Goal: Navigation & Orientation: Find specific page/section

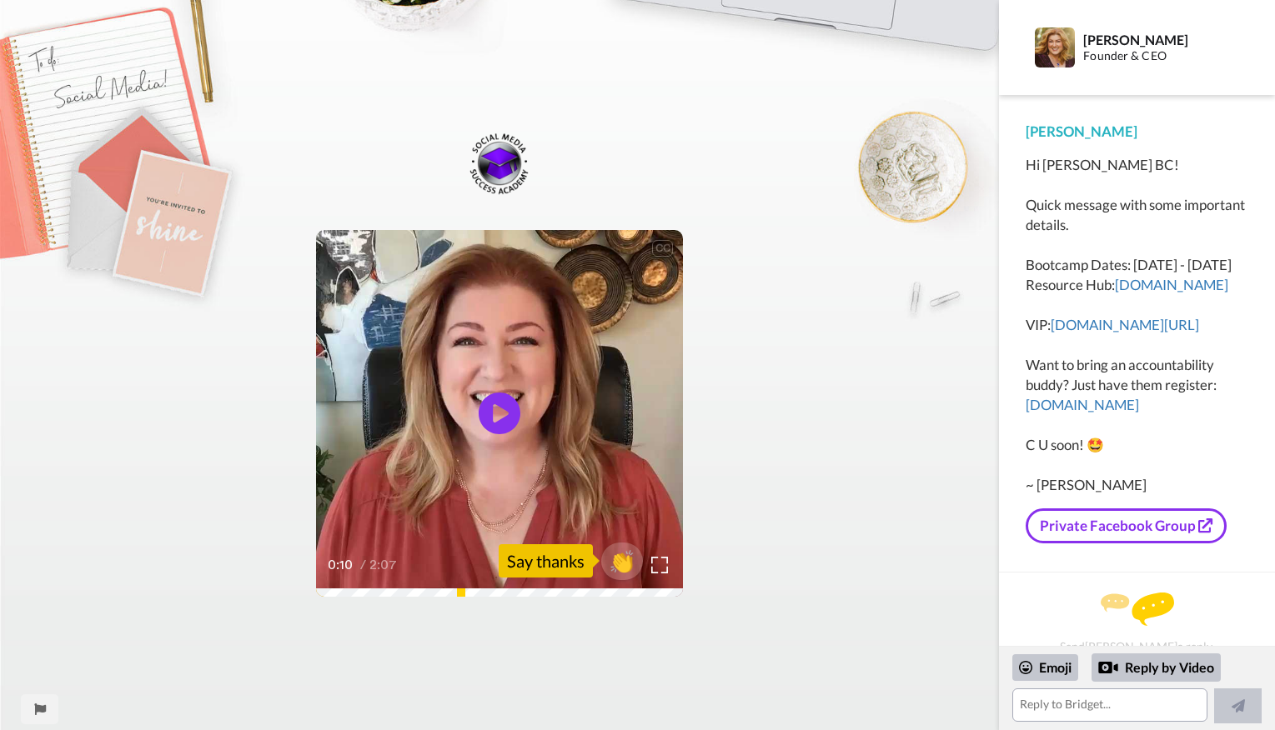
scroll to position [28, 0]
click at [1137, 334] on link "[DOMAIN_NAME][URL]" at bounding box center [1125, 325] width 148 height 18
click at [1115, 294] on link "findithere.ampupmybiz.com" at bounding box center [1171, 285] width 113 height 18
click at [1107, 414] on link "bootcamp.ampupmybiz.com" at bounding box center [1082, 405] width 113 height 18
click at [1135, 544] on link "Private Facebook Group" at bounding box center [1126, 526] width 201 height 35
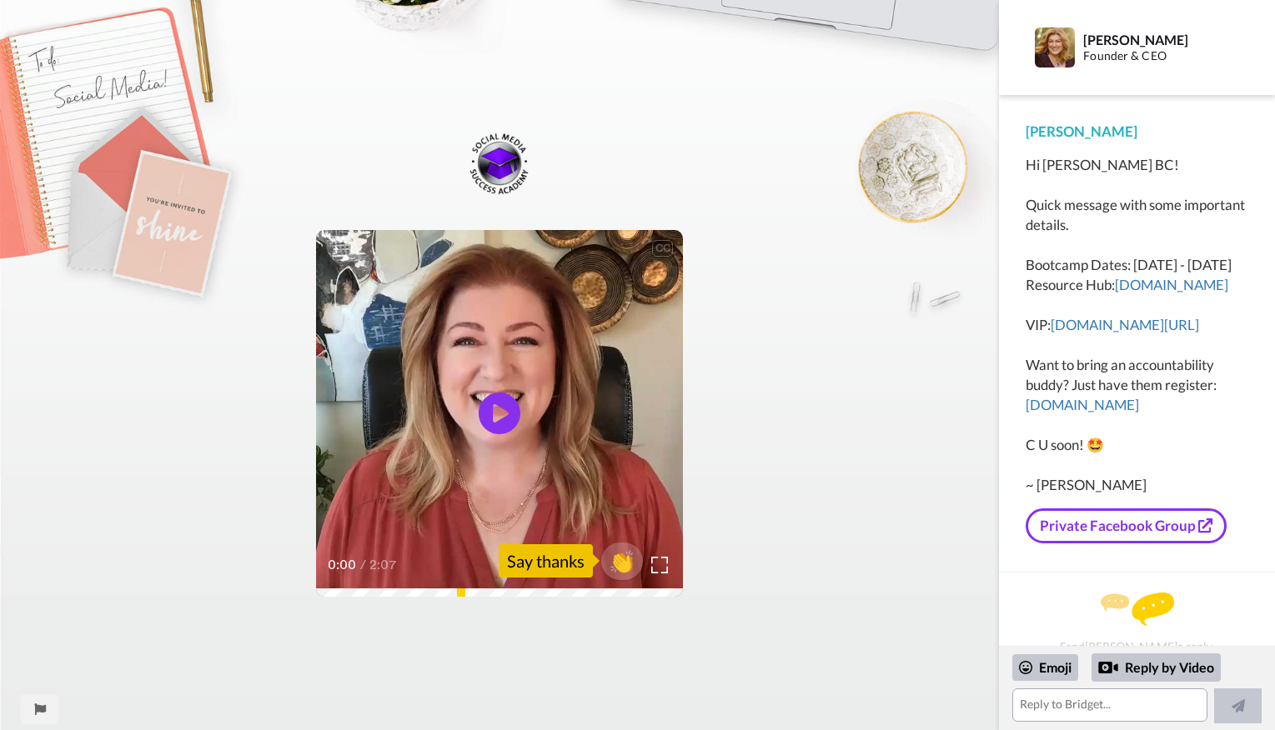
scroll to position [12, 0]
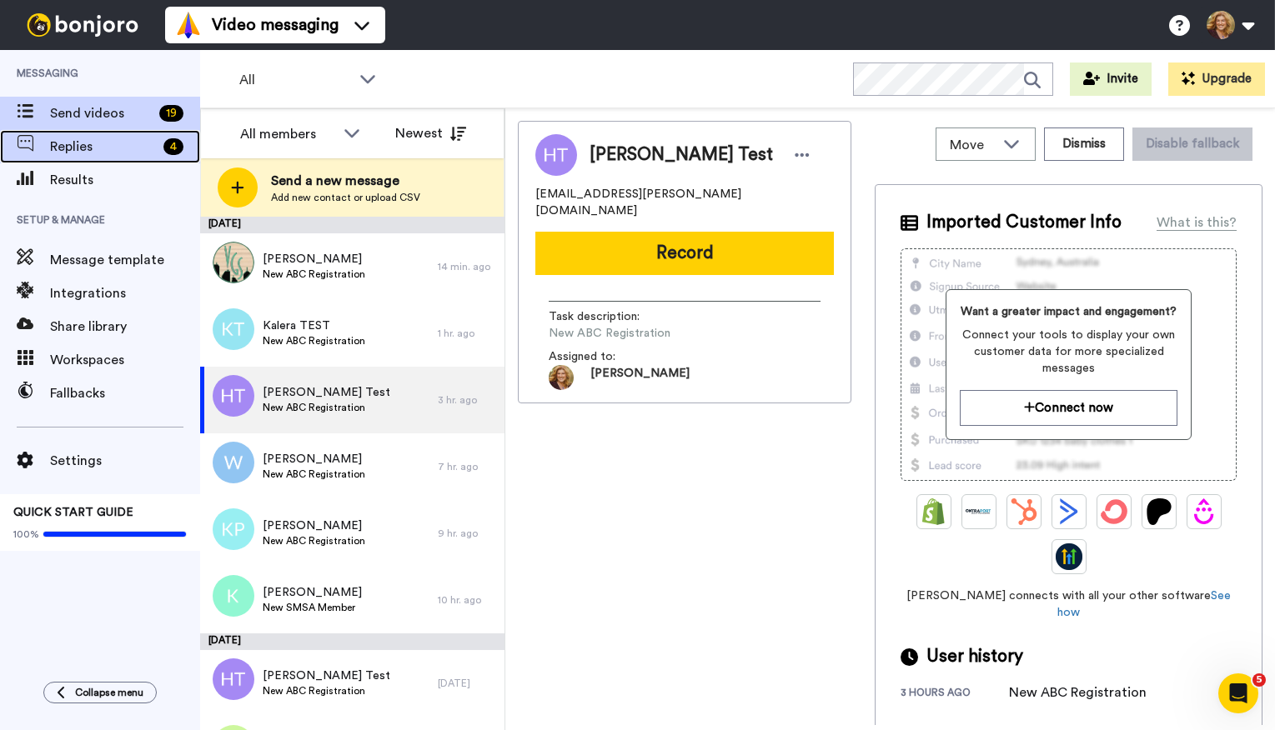
click at [81, 148] on span "Replies" at bounding box center [103, 147] width 107 height 20
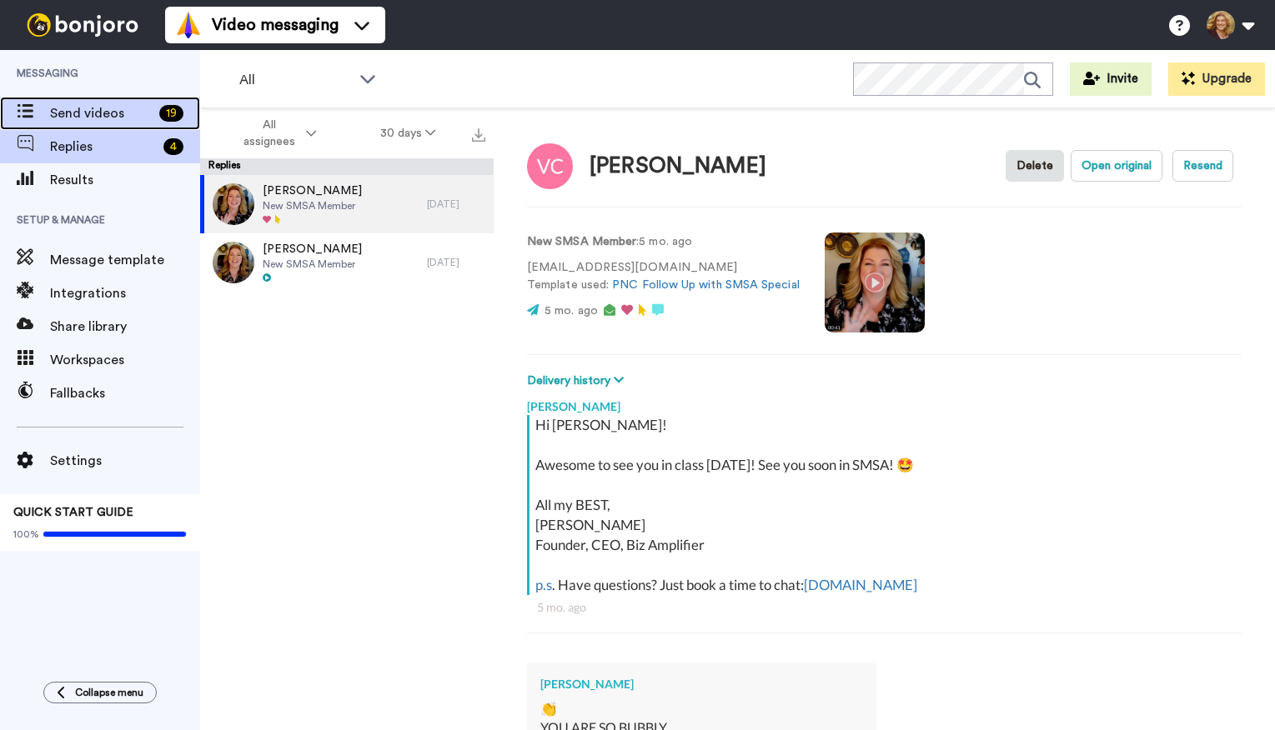
click at [89, 107] on span "Send videos" at bounding box center [101, 113] width 103 height 20
